Goal: Navigation & Orientation: Go to known website

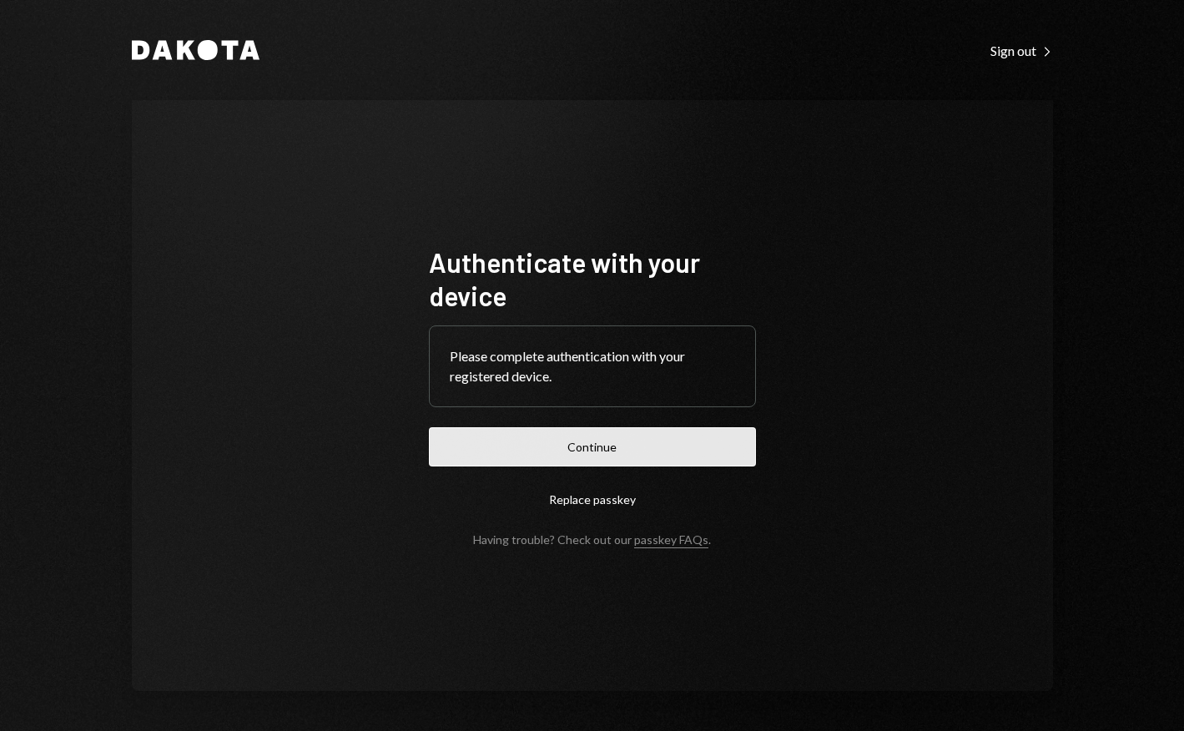
click at [605, 441] on button "Continue" at bounding box center [592, 446] width 327 height 39
